Goal: Transaction & Acquisition: Purchase product/service

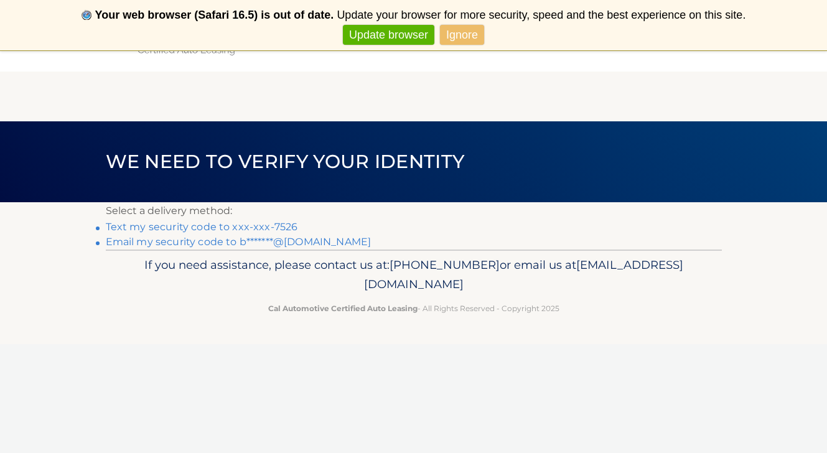
click at [450, 39] on link "Ignore" at bounding box center [462, 35] width 44 height 21
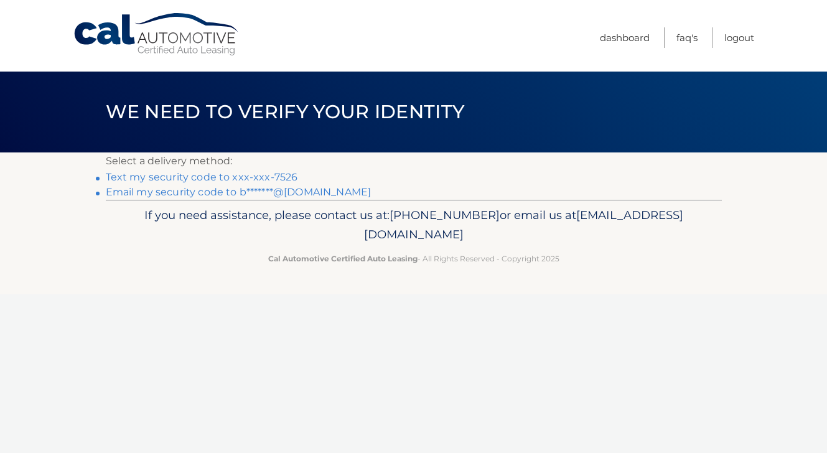
click at [231, 180] on link "Text my security code to xxx-xxx-7526" at bounding box center [202, 177] width 192 height 12
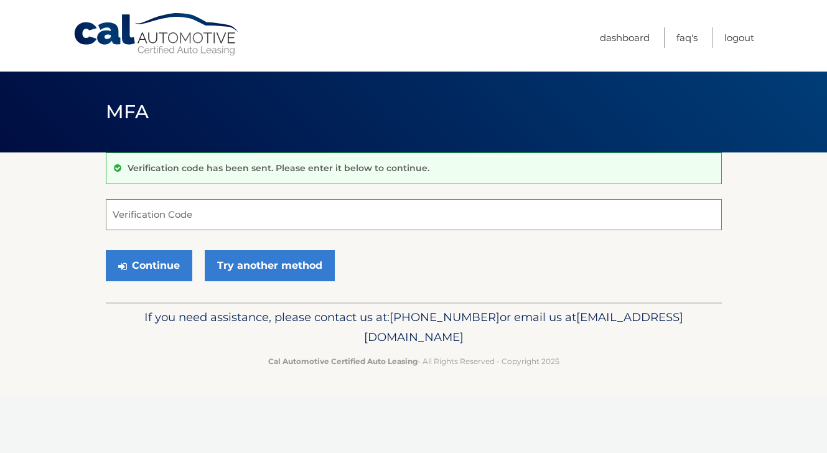
click at [187, 211] on input "Verification Code" at bounding box center [414, 214] width 616 height 31
type input "079742"
click at [168, 262] on button "Continue" at bounding box center [149, 265] width 86 height 31
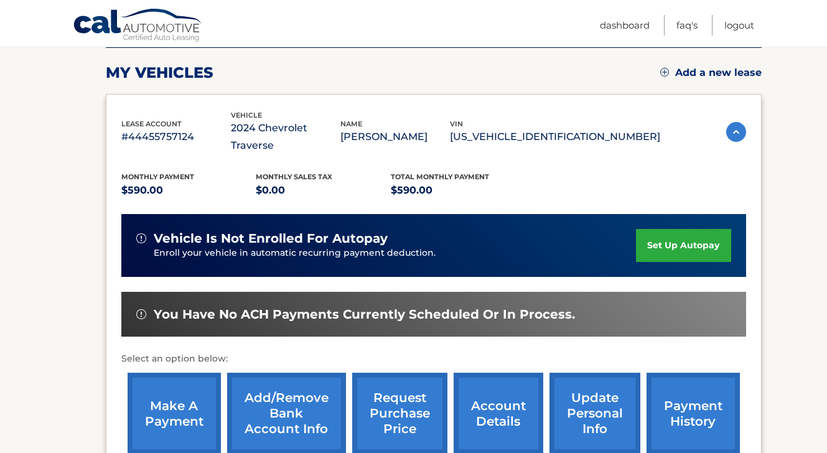
scroll to position [169, 0]
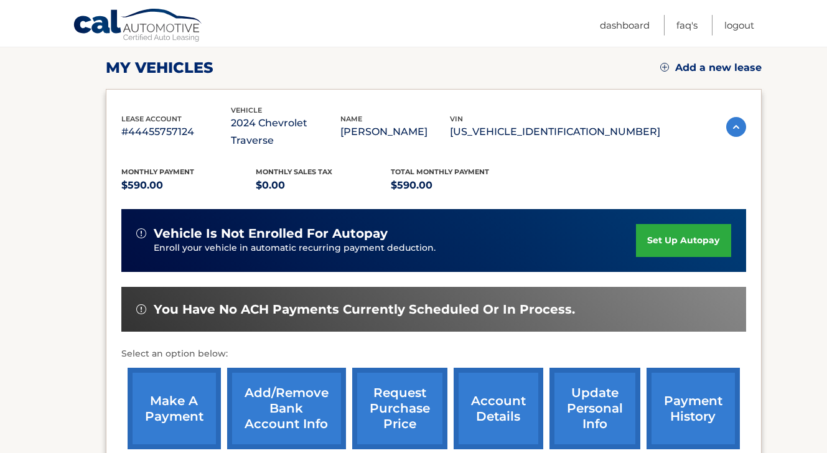
click at [171, 385] on link "make a payment" at bounding box center [174, 408] width 93 height 81
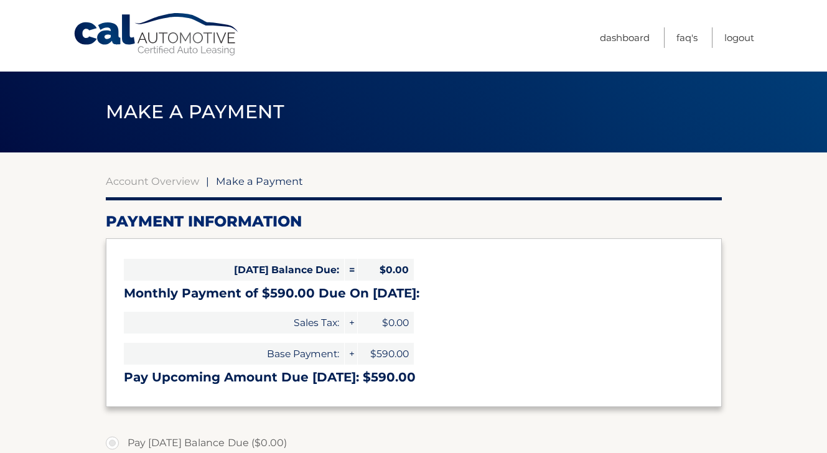
select select "MjZkMTMyYzQtZDg3Yi00NDMyLTgyMmQtZTJmNTI5NGM4NjUx"
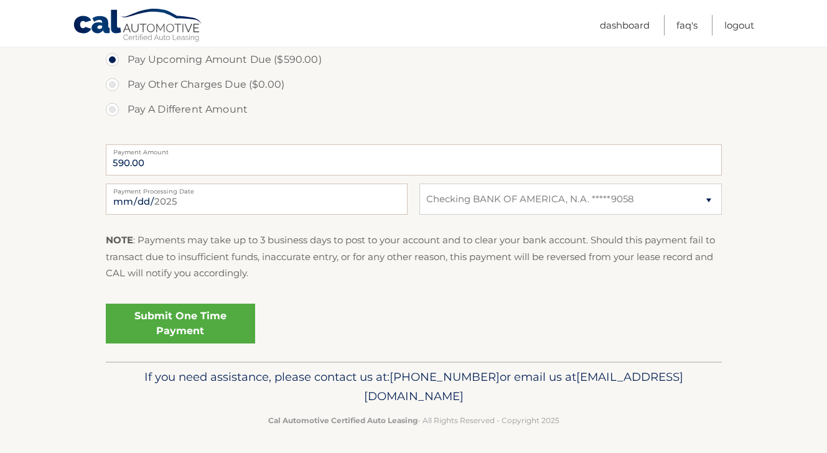
scroll to position [432, 0]
click at [170, 318] on link "Submit One Time Payment" at bounding box center [180, 324] width 149 height 40
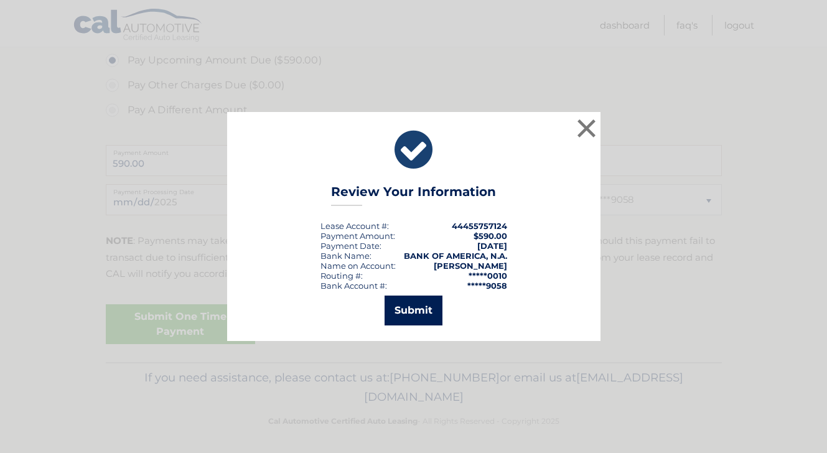
click at [403, 307] on button "Submit" at bounding box center [413, 310] width 58 height 30
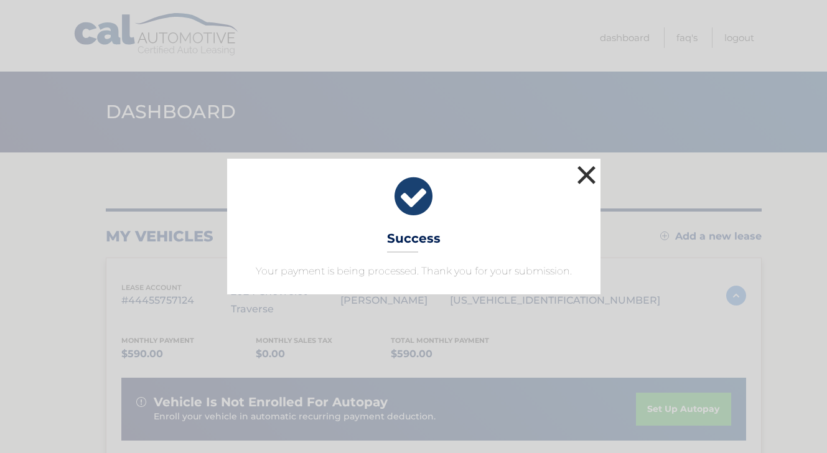
click at [592, 171] on button "×" at bounding box center [586, 174] width 25 height 25
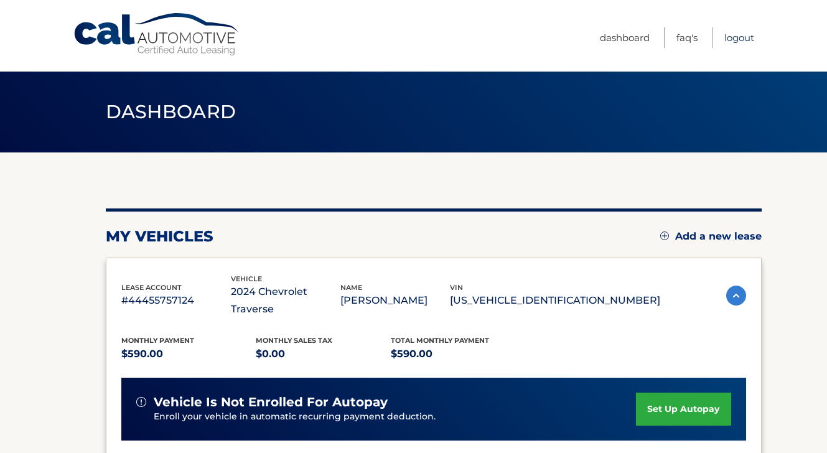
click at [738, 39] on link "Logout" at bounding box center [739, 37] width 30 height 21
